Goal: Navigation & Orientation: Understand site structure

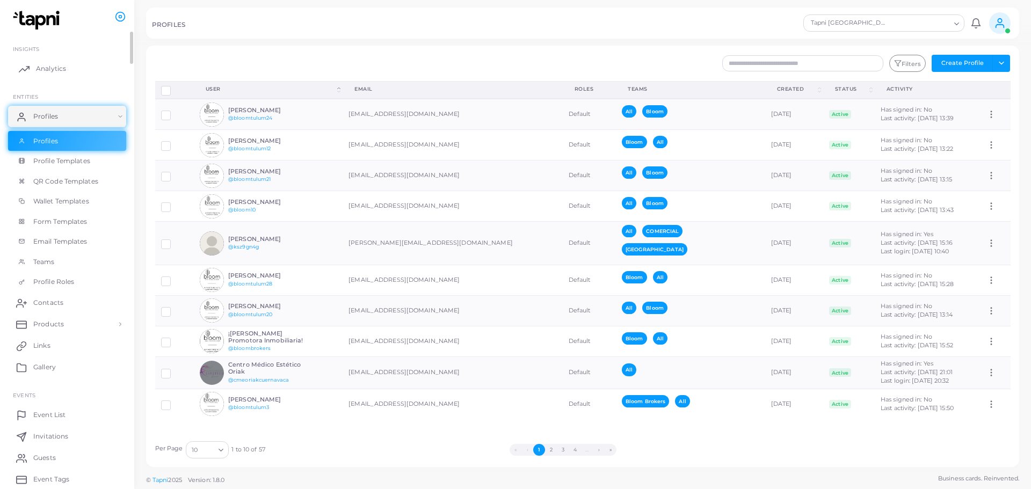
click at [42, 69] on span "Analytics" at bounding box center [51, 69] width 30 height 10
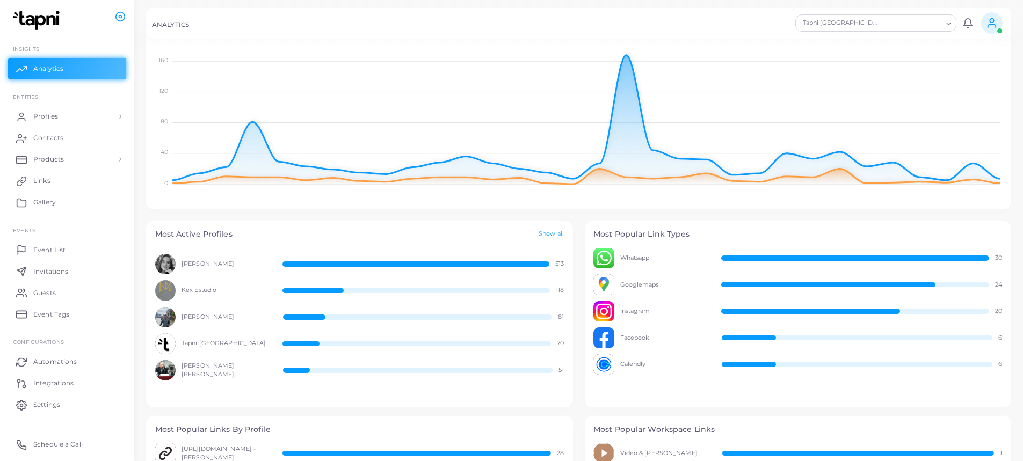
scroll to position [161, 0]
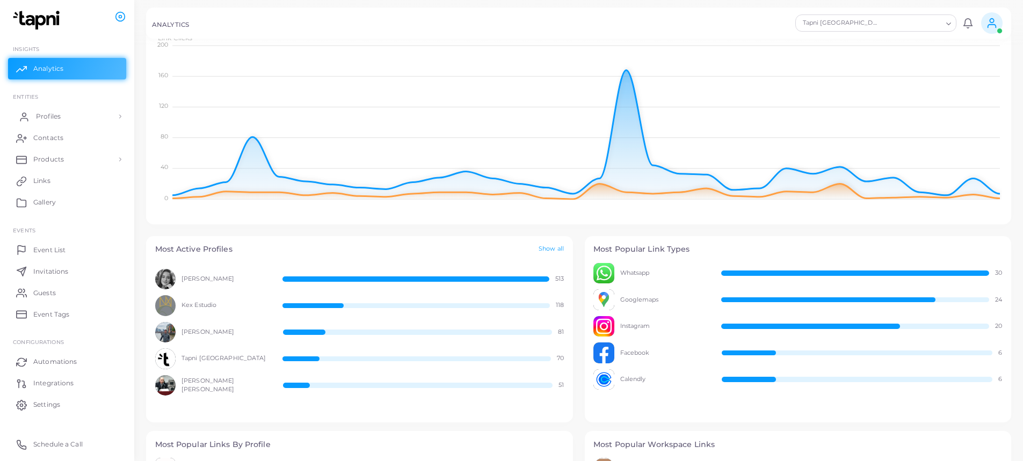
click at [52, 118] on span "Profiles" at bounding box center [48, 117] width 25 height 10
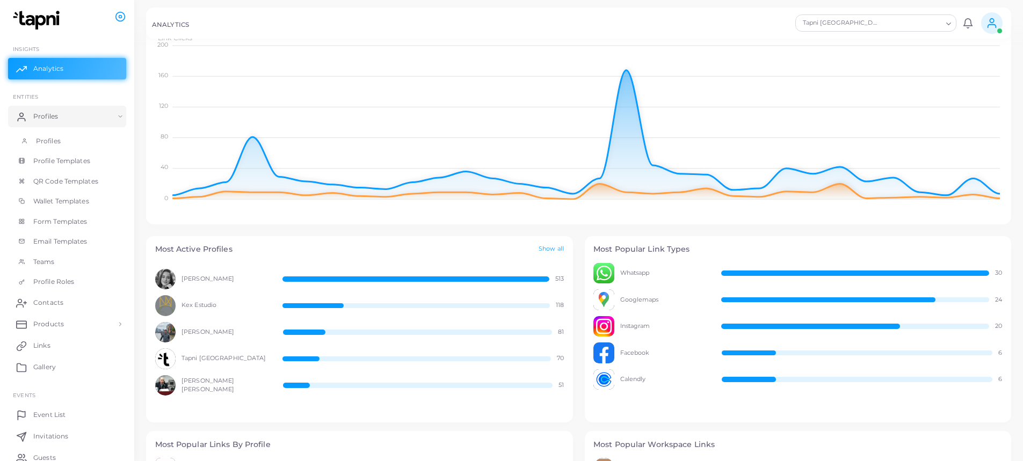
click at [56, 142] on span "Profiles" at bounding box center [48, 141] width 25 height 10
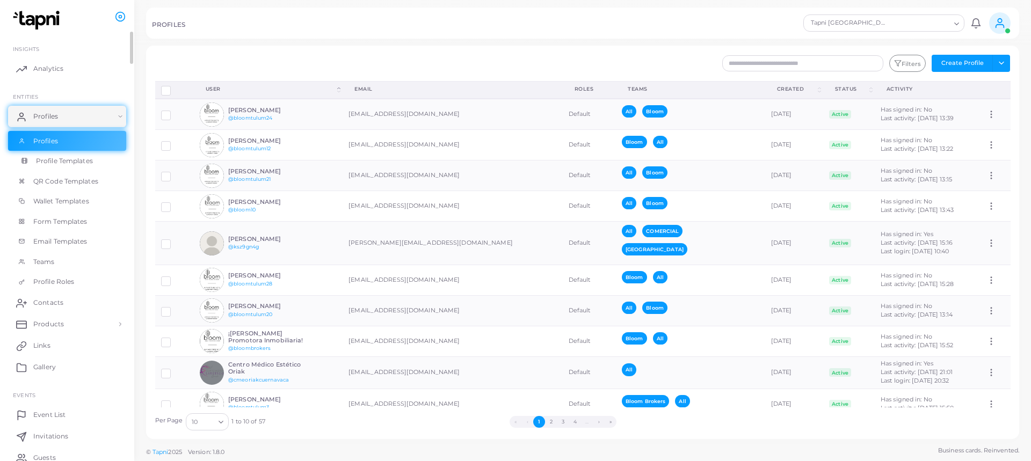
click at [70, 163] on span "Profile Templates" at bounding box center [64, 161] width 57 height 10
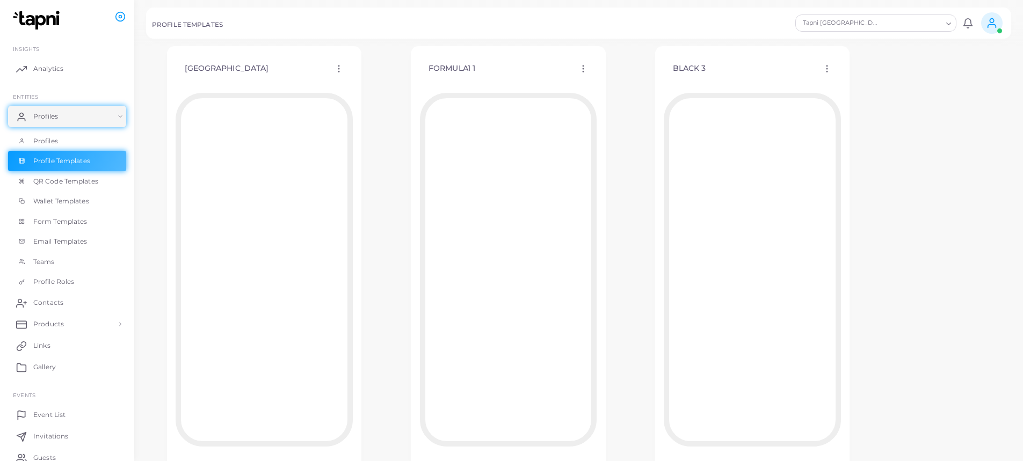
scroll to position [1020, 0]
click at [67, 185] on span "QR Code Templates" at bounding box center [68, 182] width 65 height 10
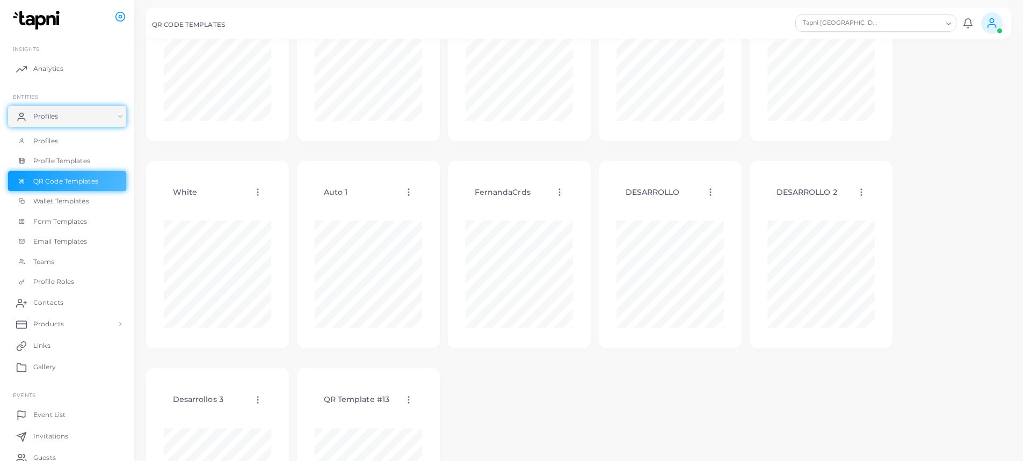
scroll to position [161, 0]
click at [60, 201] on span "Wallet Templates" at bounding box center [64, 202] width 56 height 10
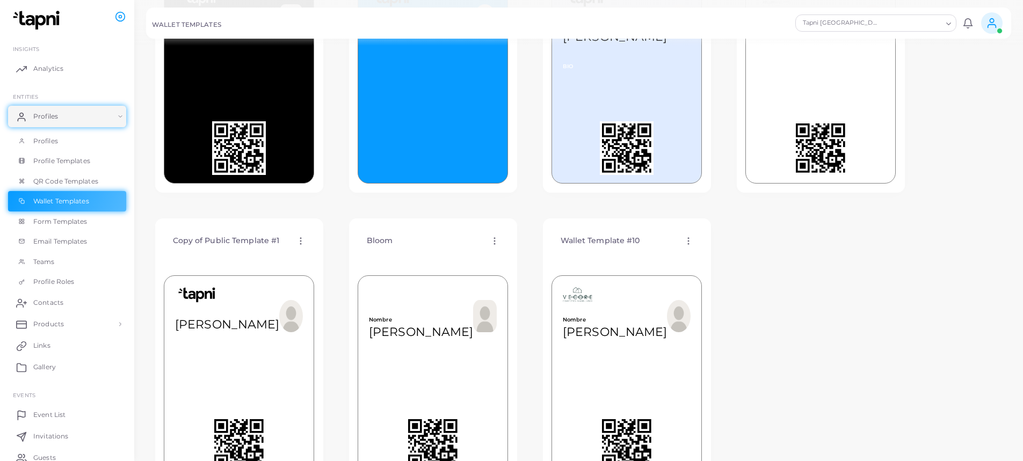
scroll to position [161, 0]
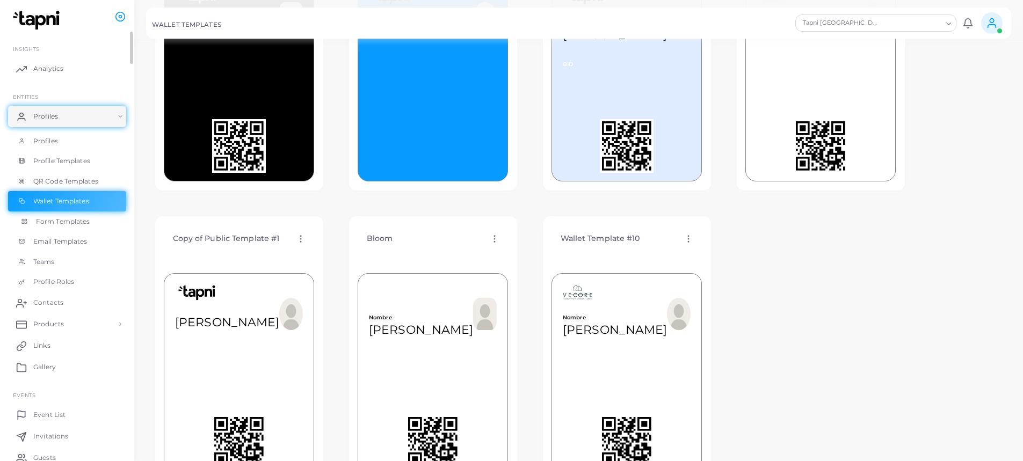
click at [70, 221] on span "Form Templates" at bounding box center [63, 222] width 54 height 10
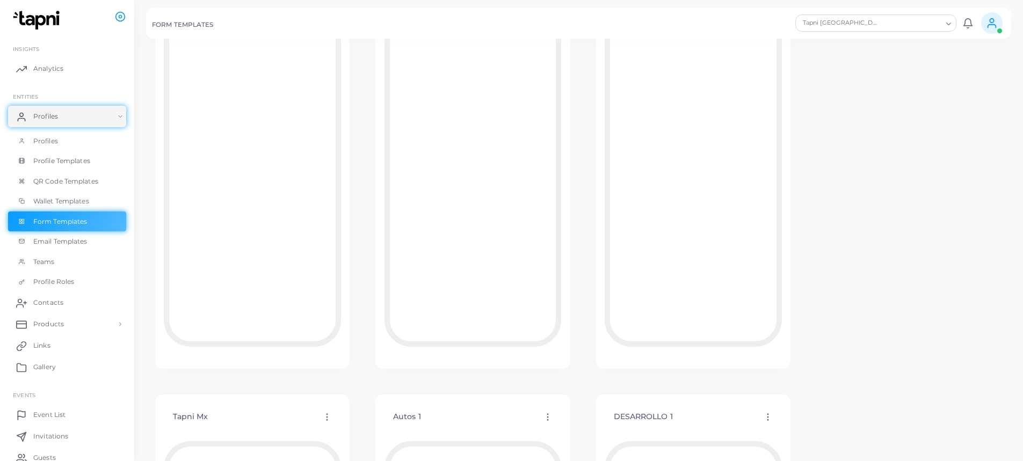
scroll to position [161, 0]
click at [70, 247] on link "Email Templates" at bounding box center [67, 241] width 118 height 20
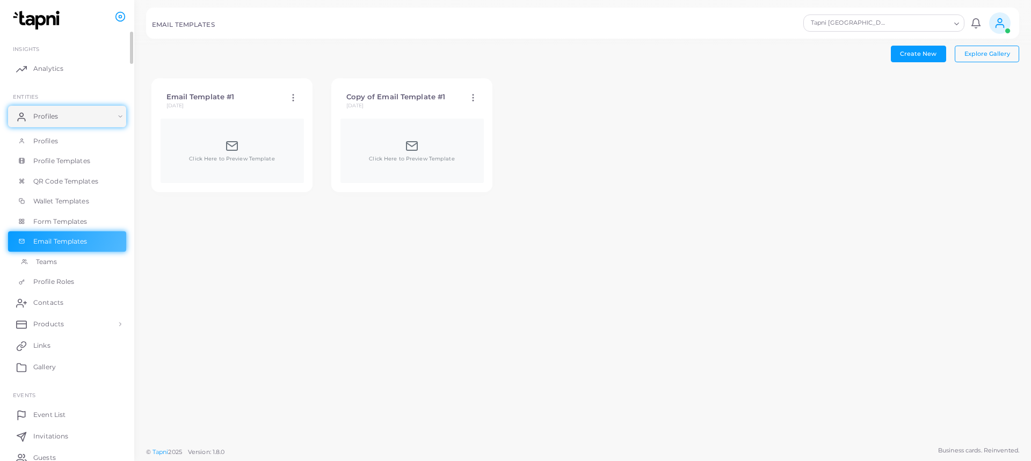
click at [81, 262] on link "Teams" at bounding box center [67, 262] width 118 height 20
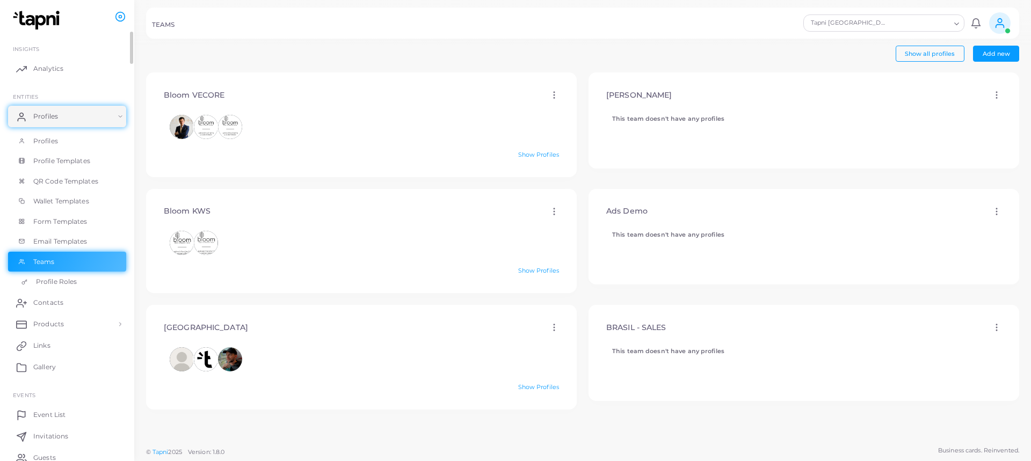
click at [42, 279] on span "Profile Roles" at bounding box center [56, 282] width 41 height 10
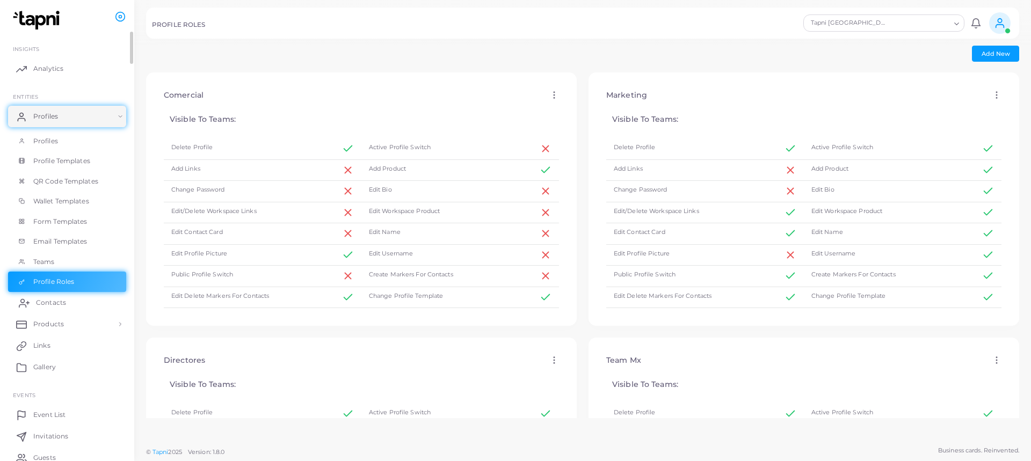
click at [69, 298] on link "Contacts" at bounding box center [67, 302] width 118 height 21
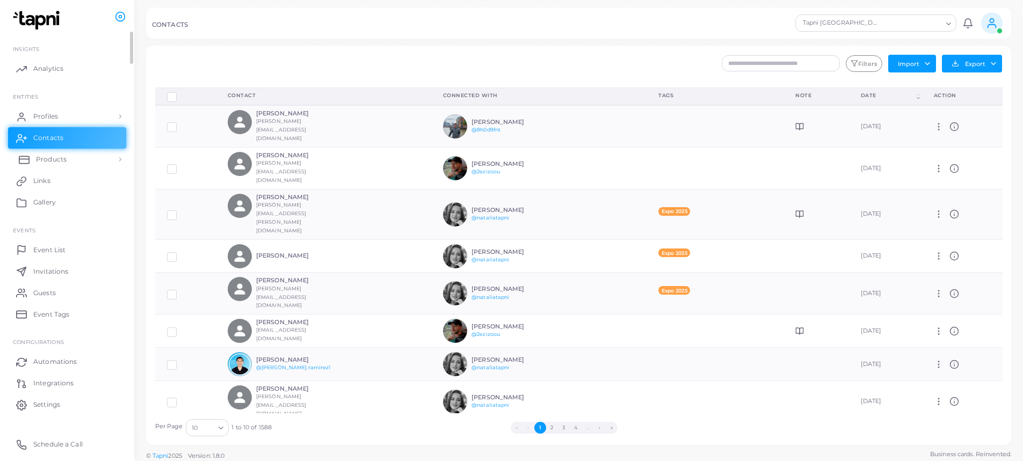
click at [55, 161] on span "Products" at bounding box center [51, 160] width 31 height 10
click at [70, 180] on link "Products" at bounding box center [67, 184] width 118 height 20
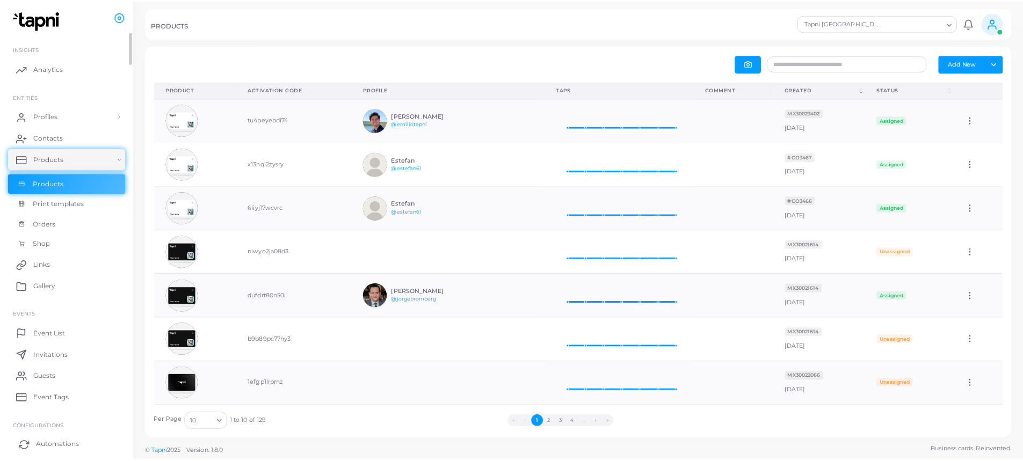
scroll to position [54, 0]
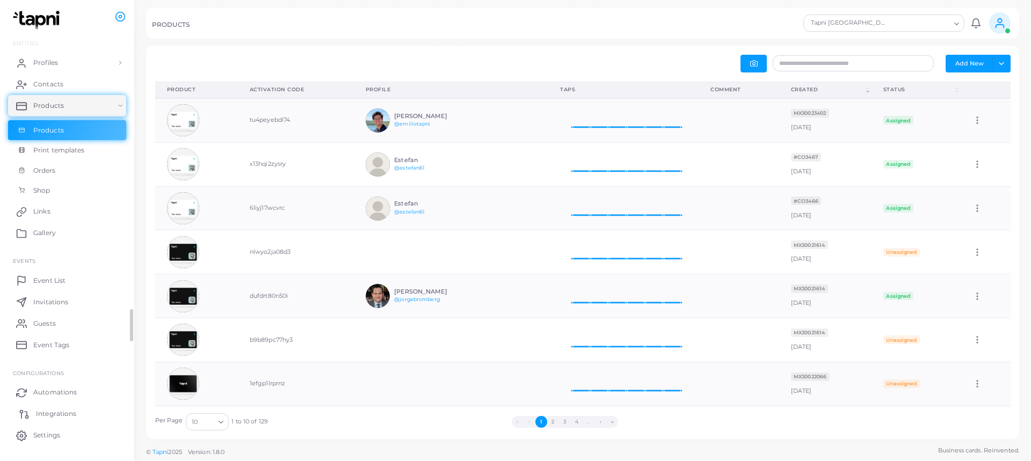
click at [62, 409] on link "Integrations" at bounding box center [67, 413] width 118 height 21
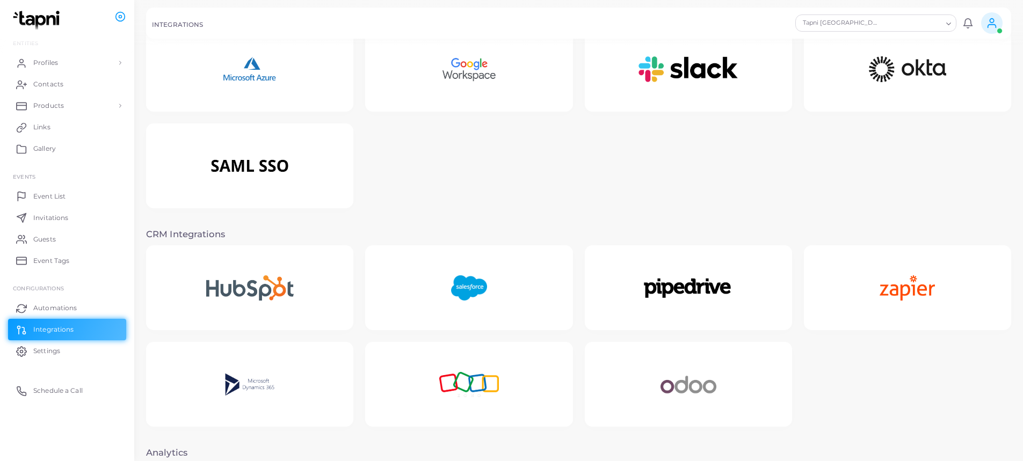
scroll to position [6, 0]
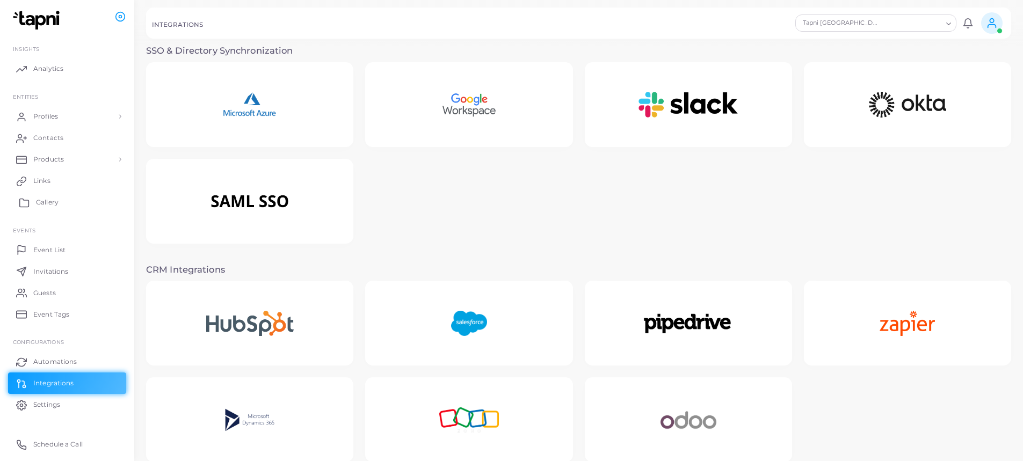
click at [72, 204] on link "Gallery" at bounding box center [67, 202] width 118 height 21
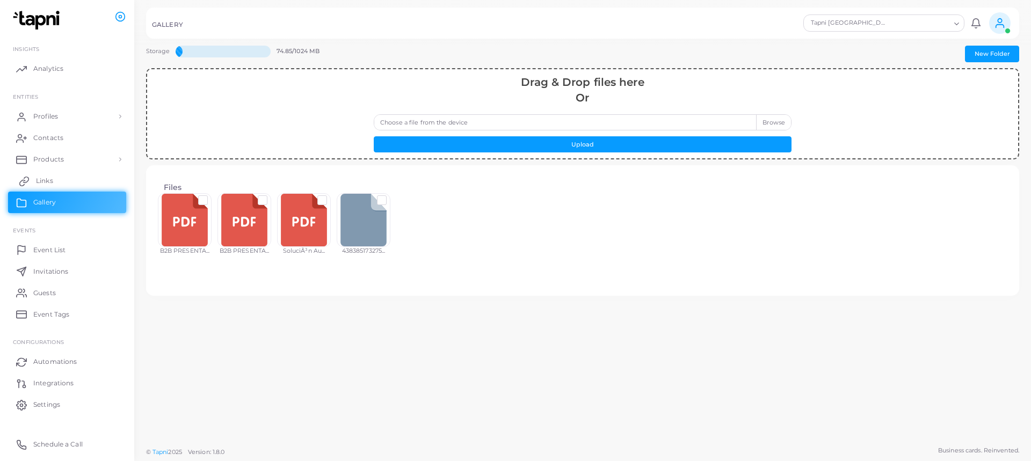
click at [60, 180] on link "Links" at bounding box center [67, 180] width 118 height 21
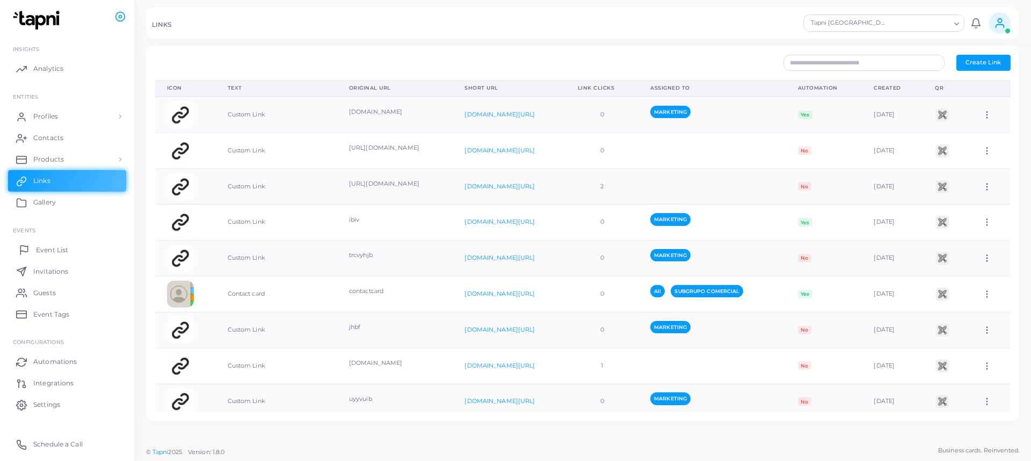
click at [67, 255] on span "Event List" at bounding box center [52, 250] width 32 height 10
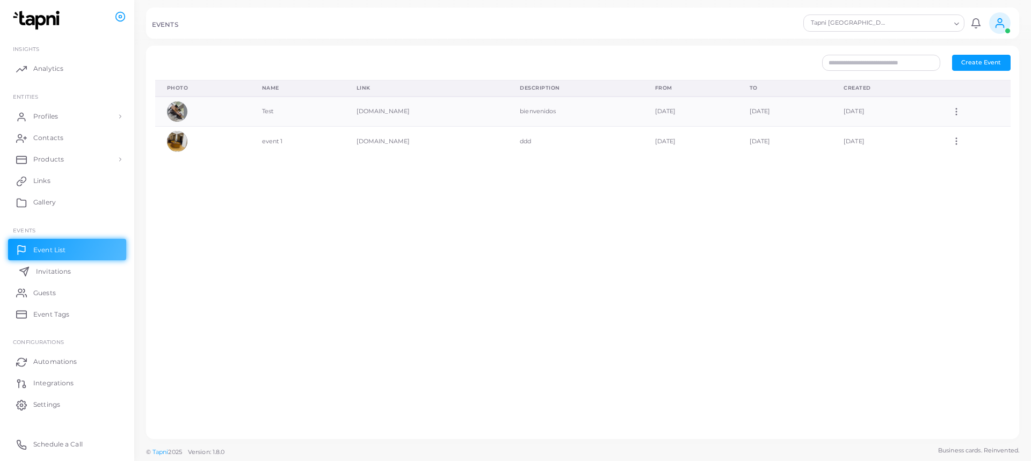
click at [56, 273] on span "Invitations" at bounding box center [53, 272] width 35 height 10
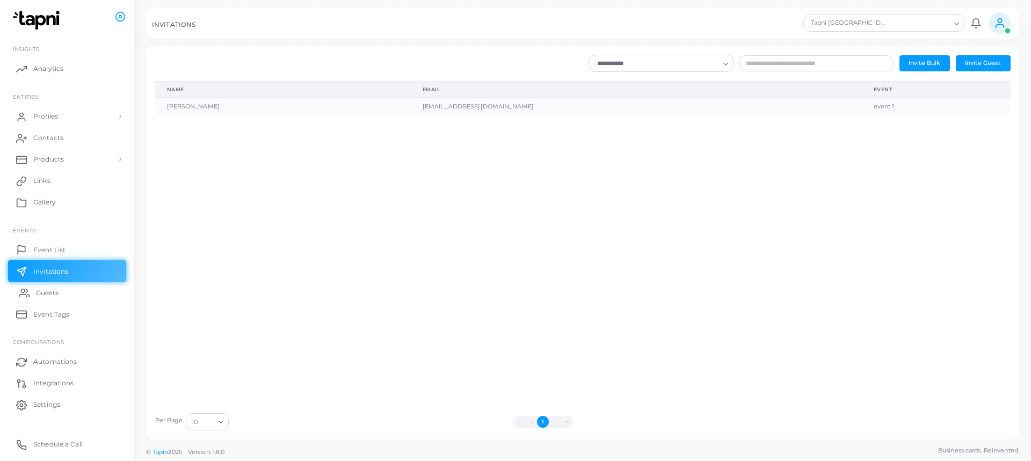
click at [62, 301] on link "Guests" at bounding box center [67, 292] width 118 height 21
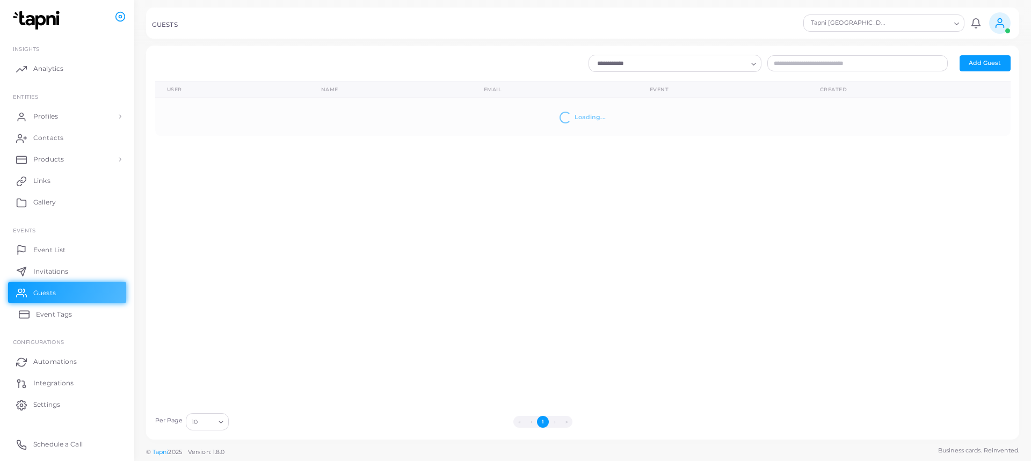
drag, startPoint x: 64, startPoint y: 315, endPoint x: 70, endPoint y: 324, distance: 11.6
click at [64, 315] on span "Event Tags" at bounding box center [54, 315] width 36 height 10
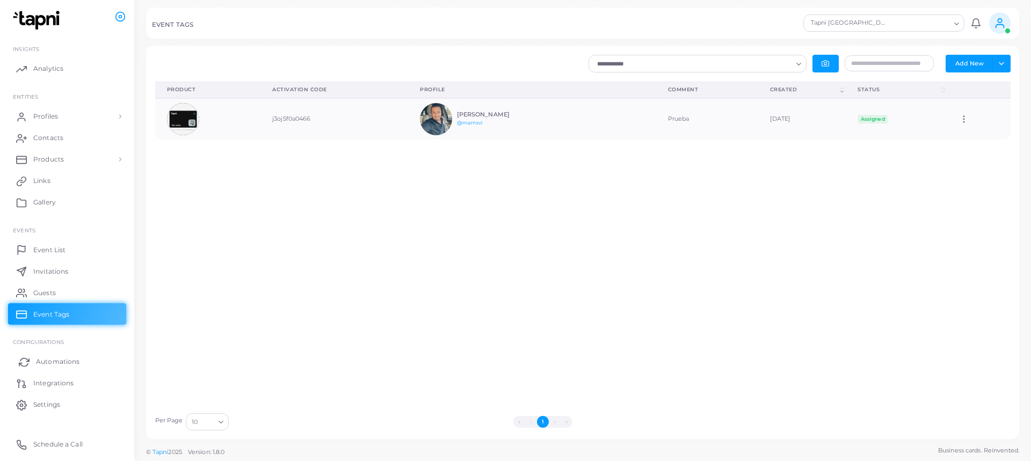
click at [59, 361] on span "Automations" at bounding box center [58, 362] width 44 height 10
